Goal: Book appointment/travel/reservation

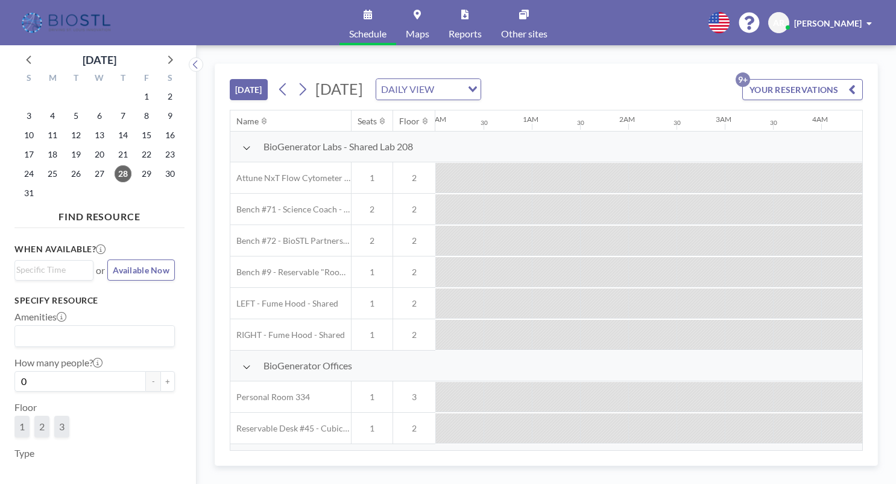
scroll to position [0, 1013]
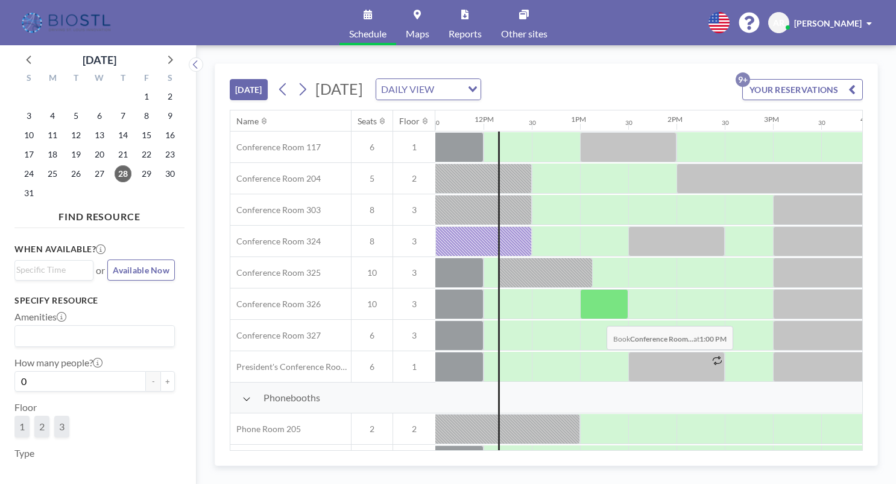
scroll to position [422, 1110]
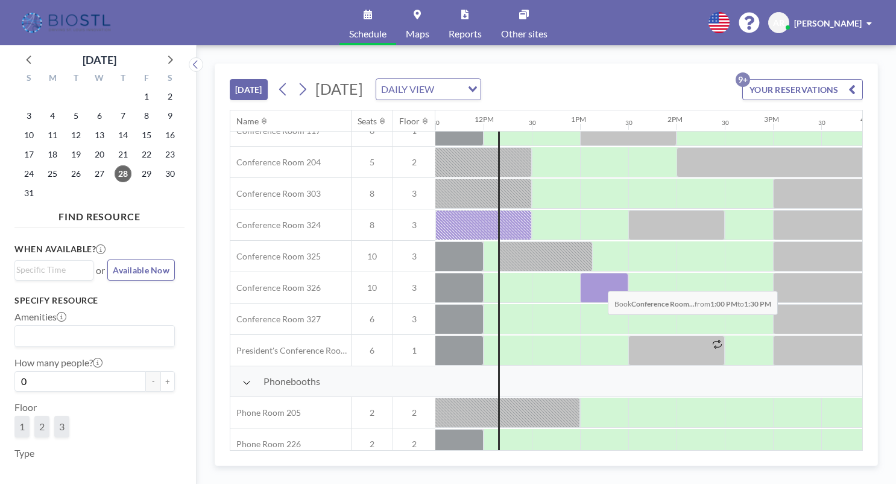
click at [598, 280] on div at bounding box center [604, 288] width 48 height 30
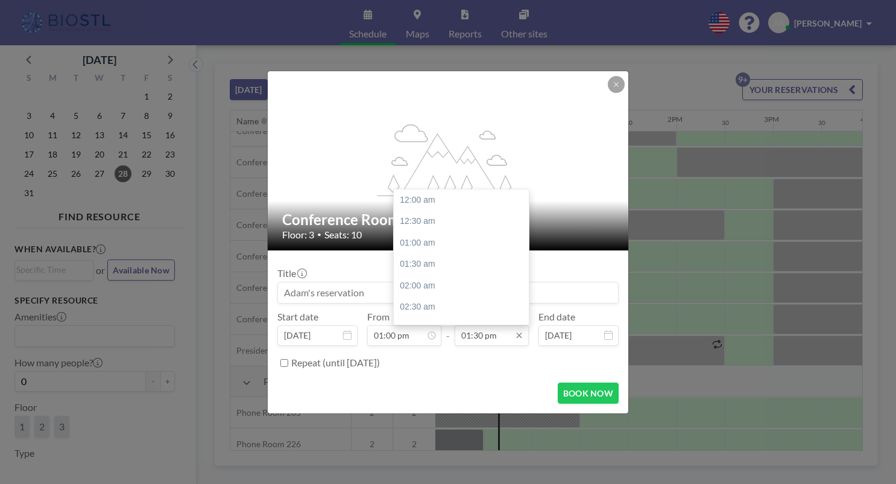
scroll to position [580, 0]
click at [437, 224] on div "02:00 pm" at bounding box center [464, 221] width 141 height 22
type input "02:00 pm"
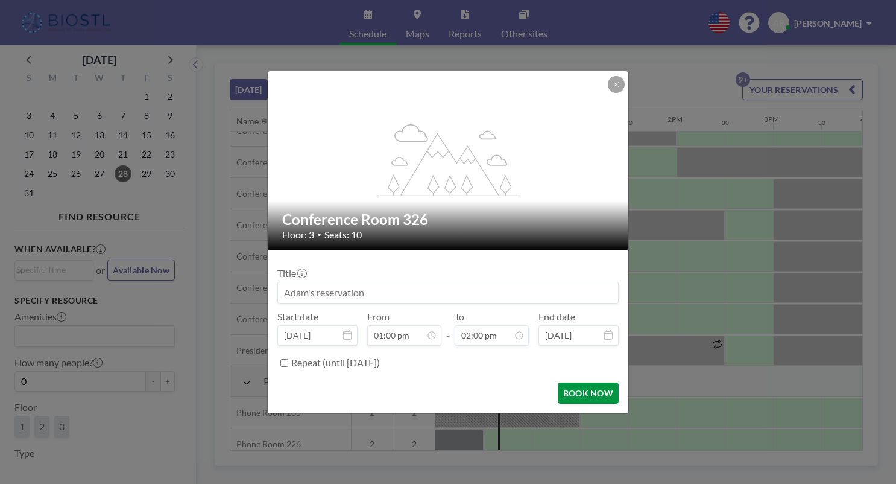
click at [587, 394] on button "BOOK NOW" at bounding box center [588, 392] width 61 height 21
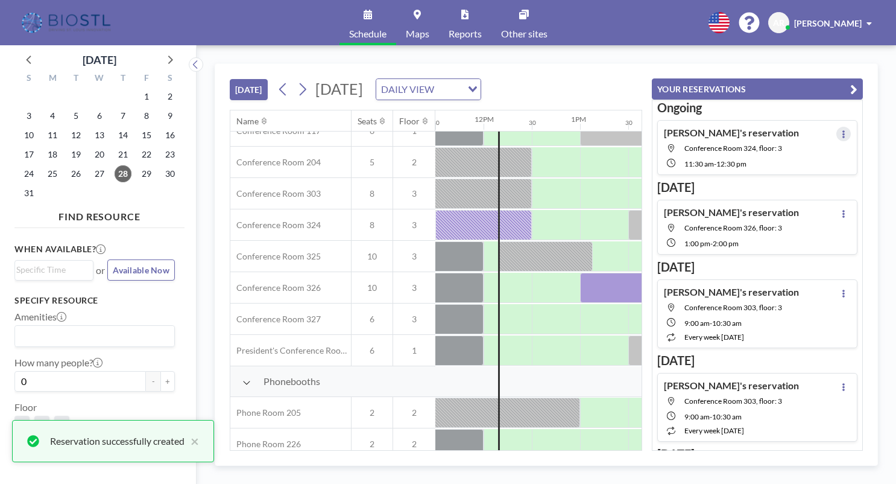
click at [841, 134] on button at bounding box center [843, 134] width 14 height 14
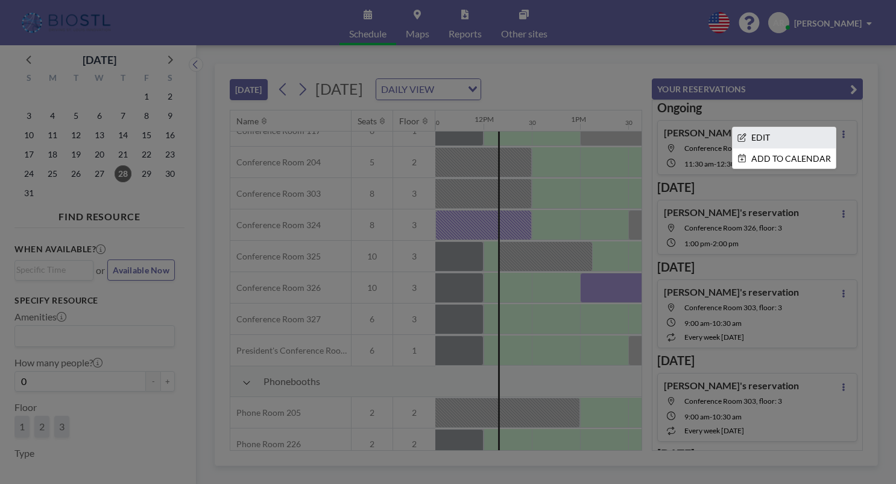
click at [779, 137] on li "EDIT" at bounding box center [784, 137] width 103 height 21
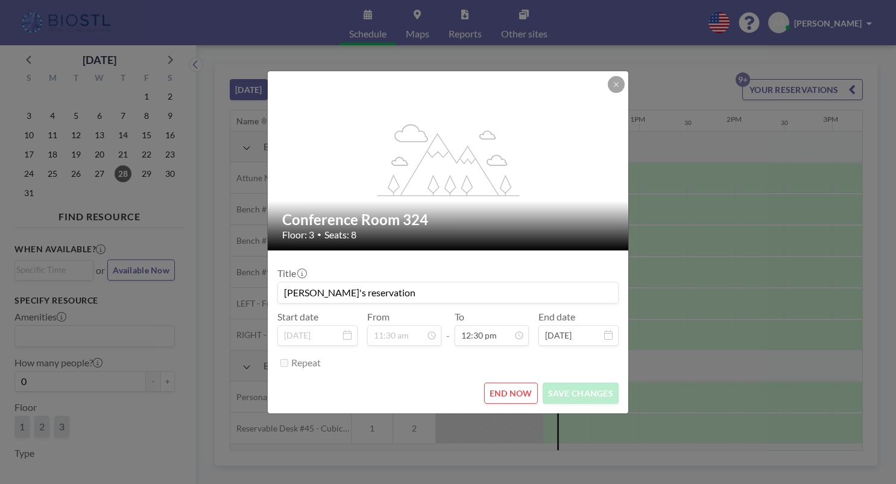
scroll to position [0, 1061]
click at [517, 386] on button "END NOW" at bounding box center [511, 392] width 54 height 21
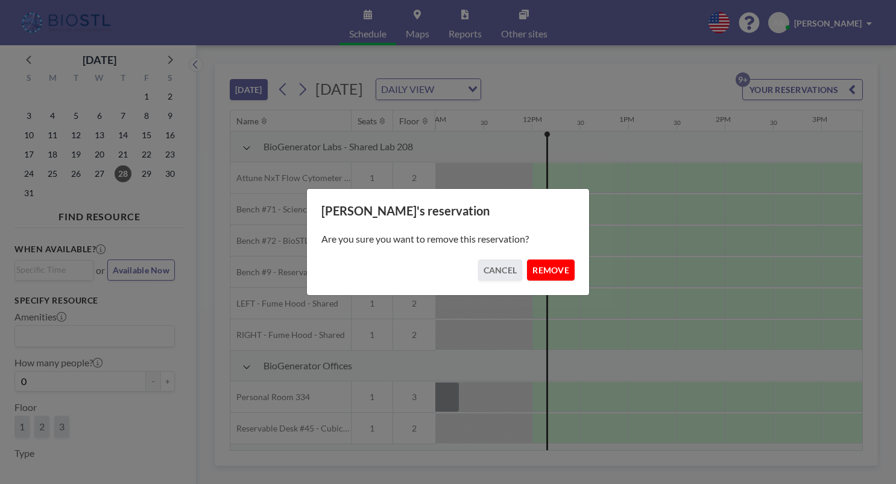
click at [558, 268] on button "REMOVE" at bounding box center [551, 269] width 48 height 21
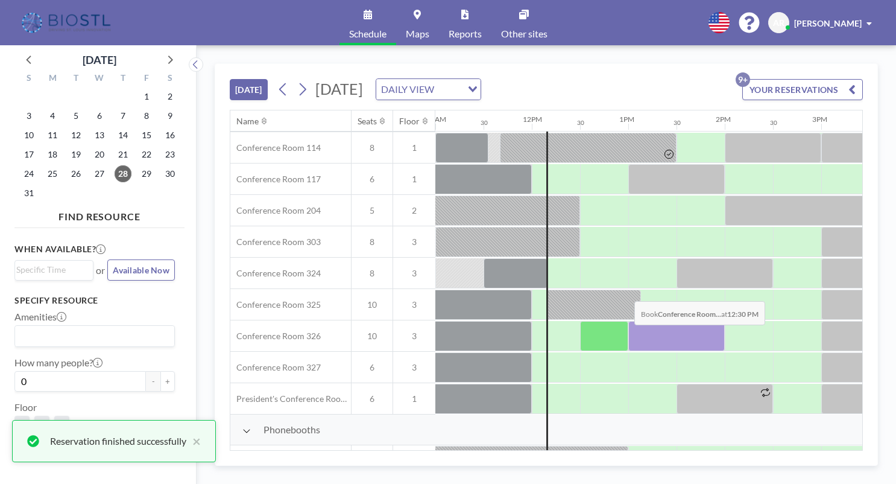
scroll to position [422, 1061]
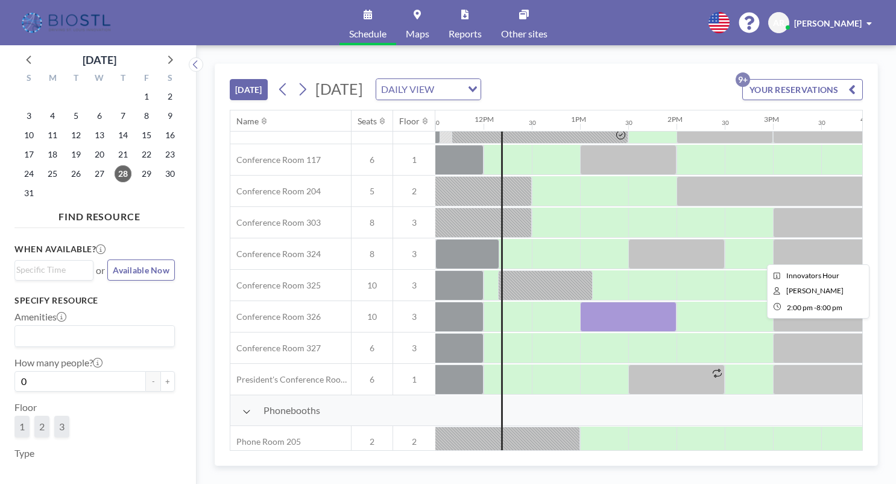
scroll to position [422, 1110]
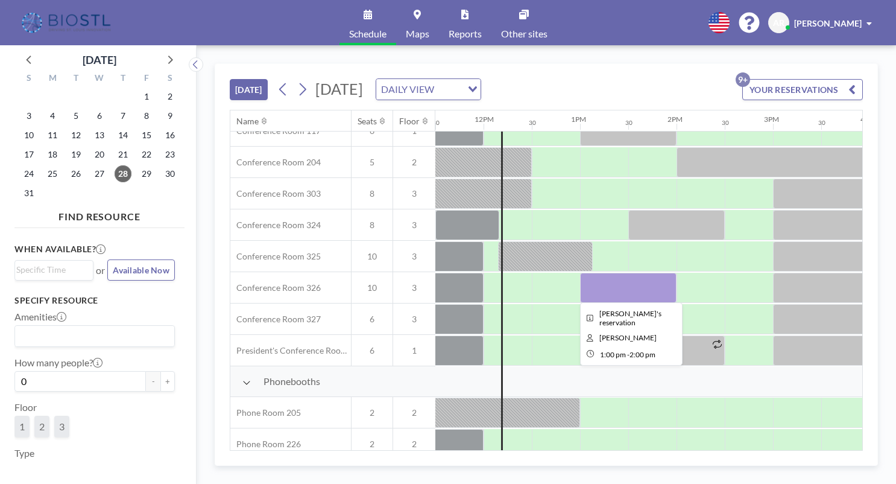
click at [622, 282] on div at bounding box center [628, 288] width 96 height 30
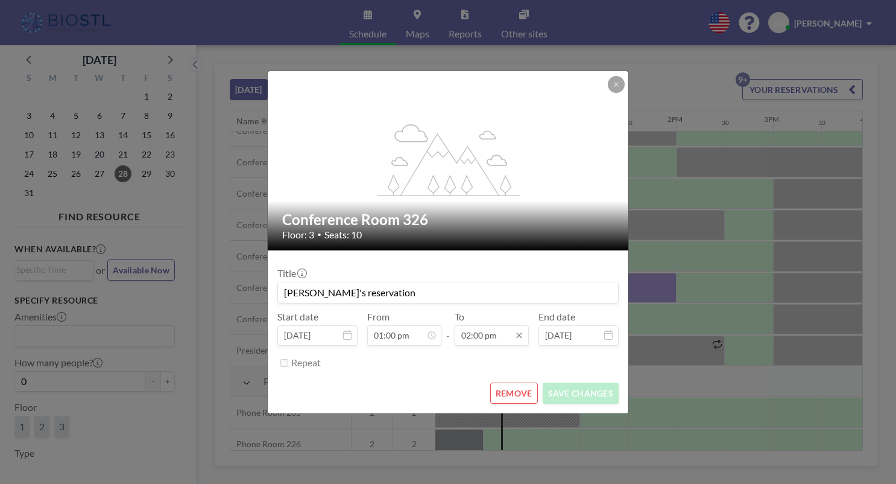
scroll to position [601, 0]
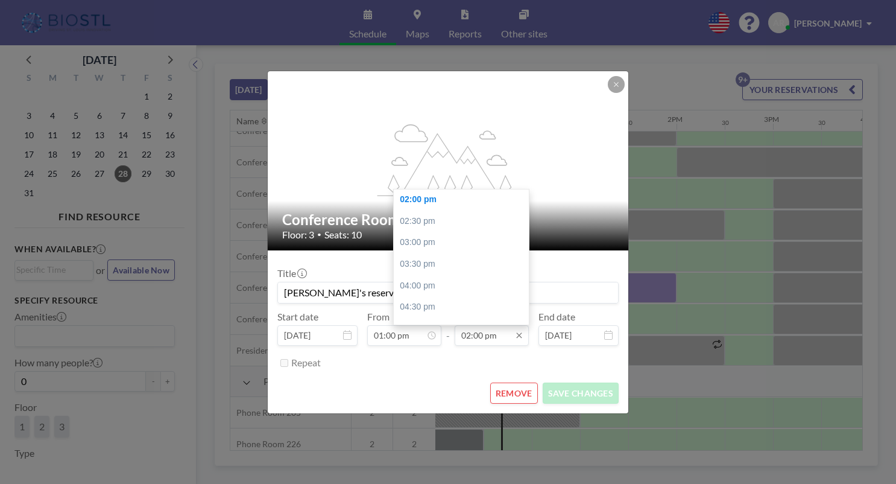
click at [499, 335] on input "02:00 pm" at bounding box center [492, 335] width 74 height 21
click at [425, 244] on div "03:00 pm" at bounding box center [464, 243] width 141 height 22
type input "03:00 pm"
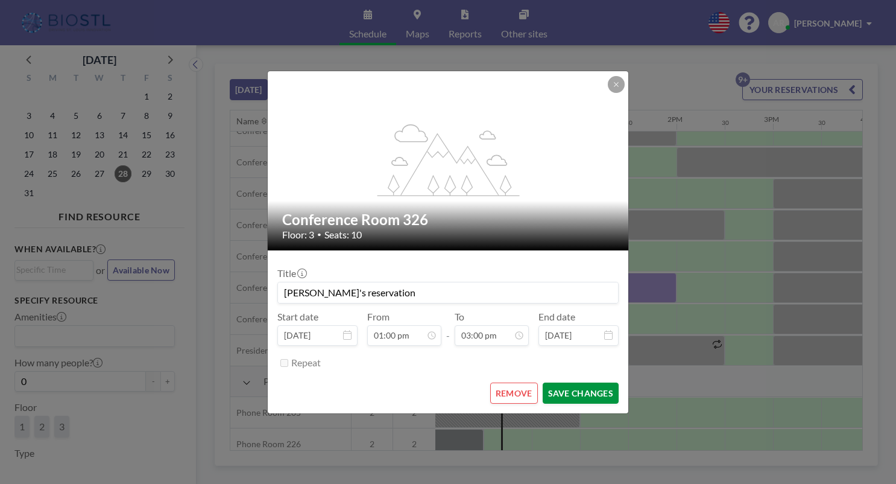
click at [591, 391] on button "SAVE CHANGES" at bounding box center [581, 392] width 76 height 21
